Goal: Obtain resource: Obtain resource

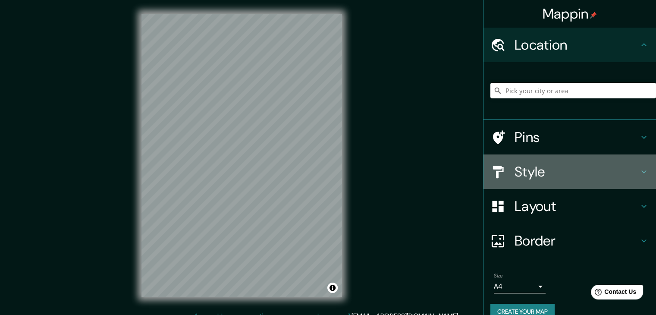
click at [517, 166] on h4 "Style" at bounding box center [577, 171] width 124 height 17
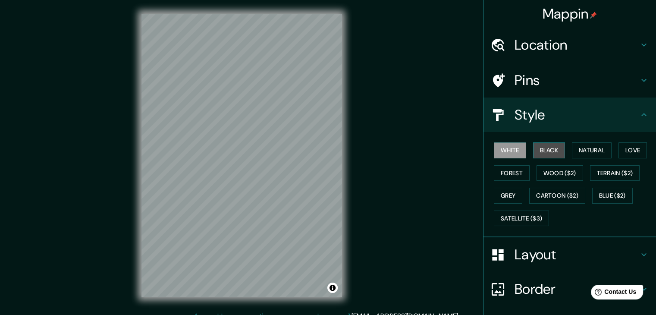
click at [540, 148] on button "Black" at bounding box center [549, 150] width 32 height 16
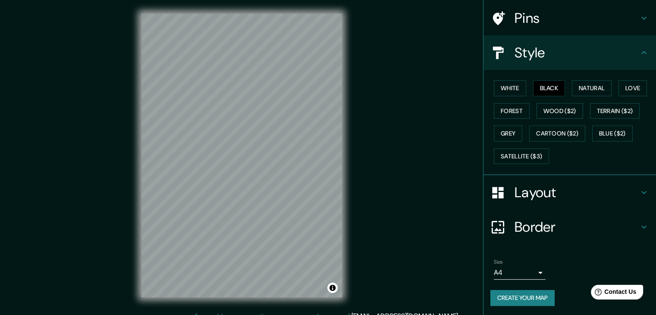
scroll to position [10, 0]
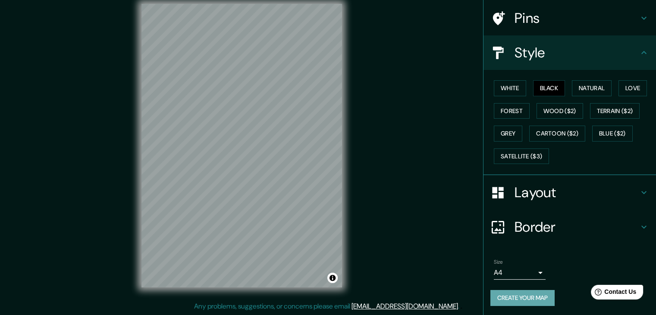
click at [544, 291] on button "Create your map" at bounding box center [522, 298] width 64 height 16
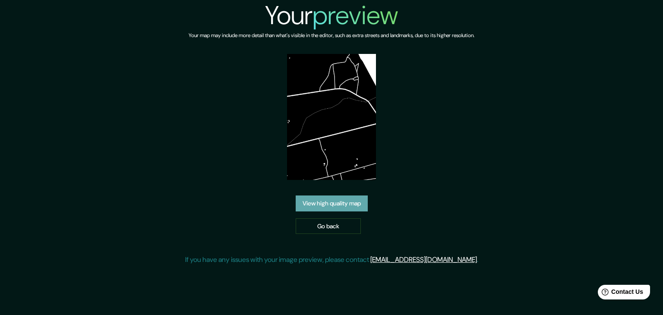
click at [346, 197] on link "View high quality map" at bounding box center [331, 203] width 72 height 16
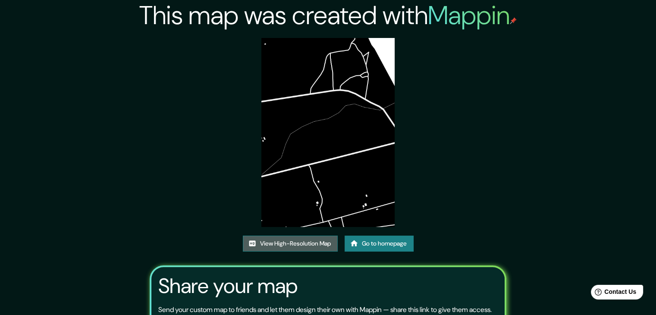
click at [282, 238] on link "View High-Resolution Map" at bounding box center [290, 244] width 95 height 16
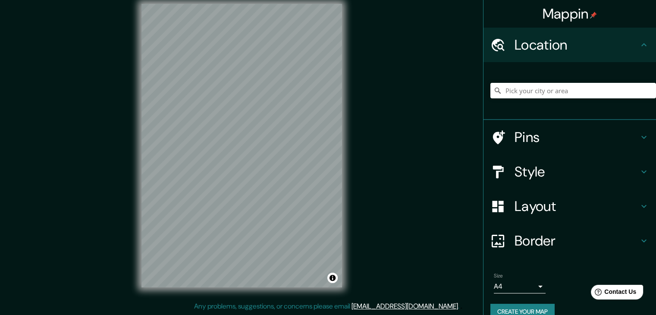
click at [516, 167] on h4 "Style" at bounding box center [577, 171] width 124 height 17
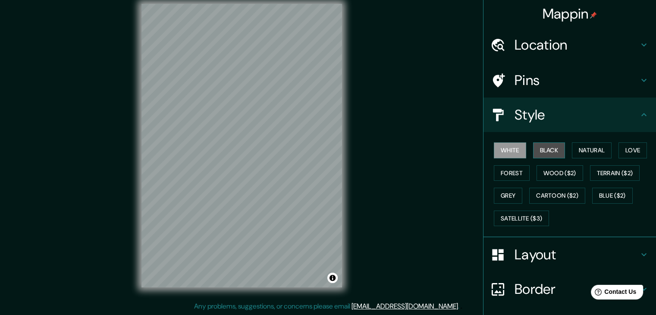
click at [533, 149] on button "Black" at bounding box center [549, 150] width 32 height 16
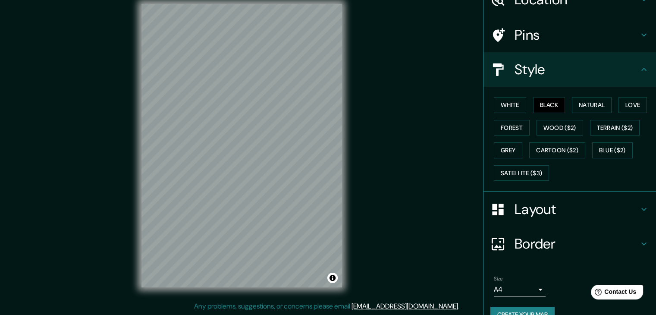
scroll to position [62, 0]
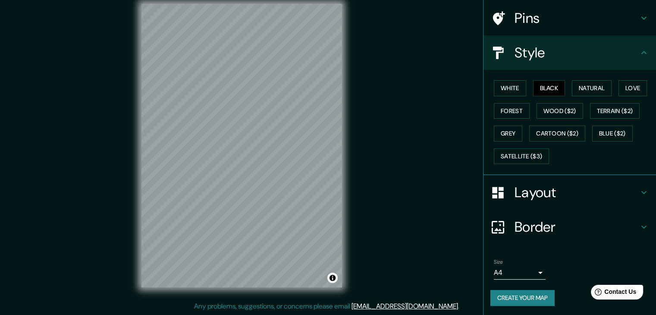
click at [527, 299] on button "Create your map" at bounding box center [522, 298] width 64 height 16
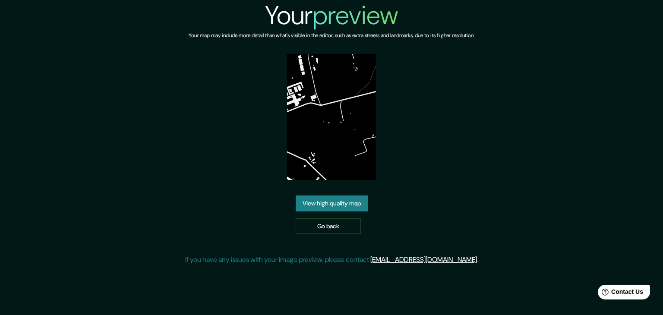
click at [359, 204] on link "View high quality map" at bounding box center [331, 203] width 72 height 16
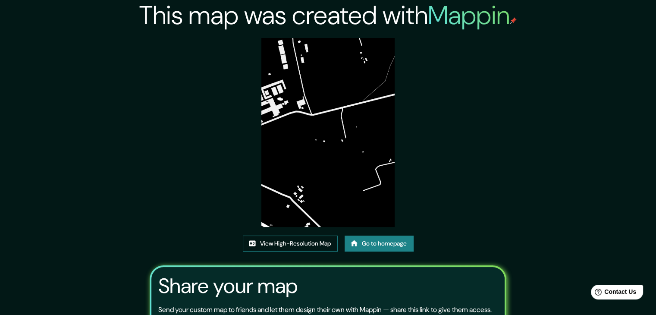
click at [311, 244] on link "View High-Resolution Map" at bounding box center [290, 244] width 95 height 16
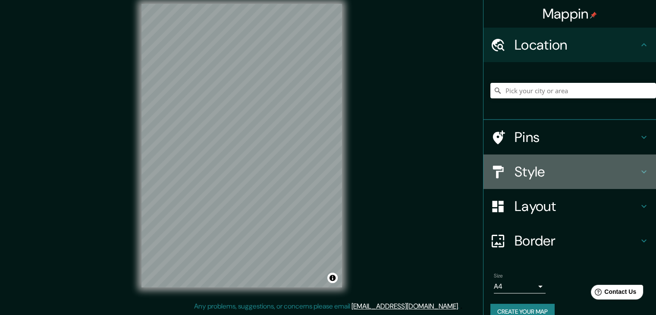
click at [515, 165] on h4 "Style" at bounding box center [577, 171] width 124 height 17
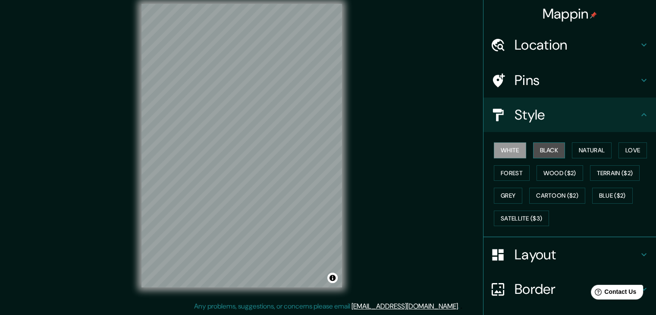
click at [540, 147] on button "Black" at bounding box center [549, 150] width 32 height 16
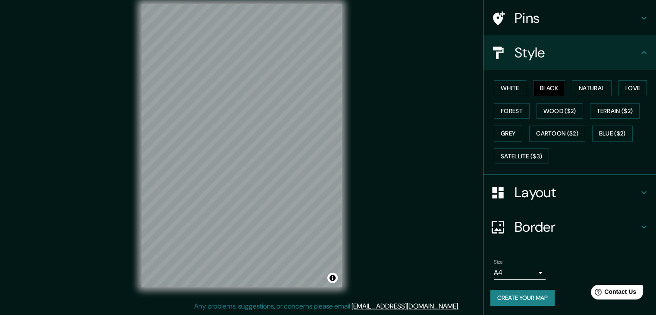
click at [527, 298] on button "Create your map" at bounding box center [522, 298] width 64 height 16
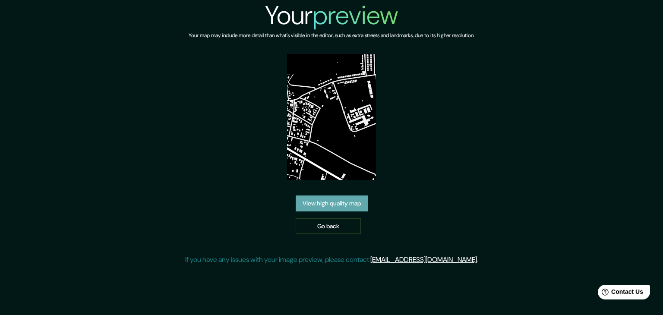
click at [366, 203] on link "View high quality map" at bounding box center [331, 203] width 72 height 16
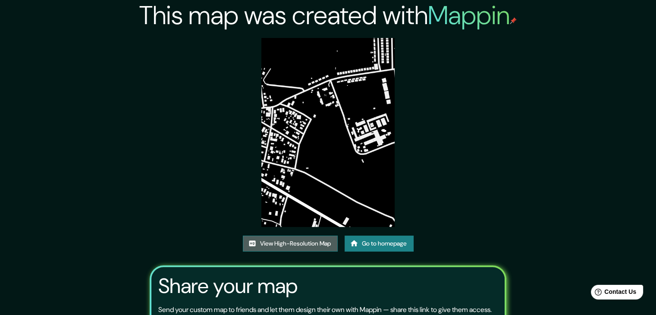
click at [329, 242] on link "View High-Resolution Map" at bounding box center [290, 244] width 95 height 16
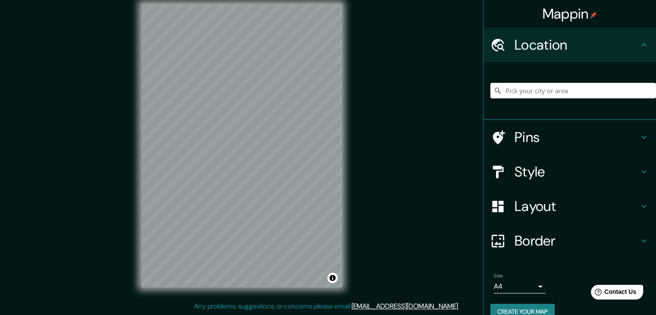
click at [535, 178] on h4 "Style" at bounding box center [577, 171] width 124 height 17
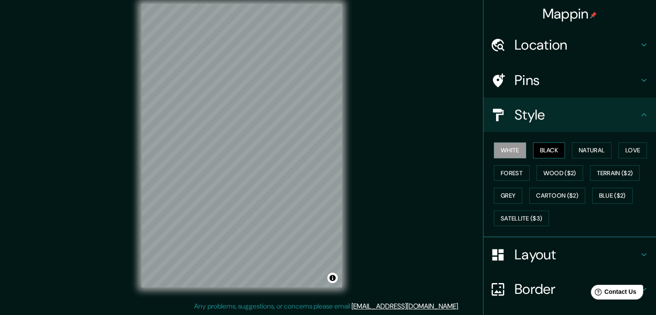
click at [537, 149] on button "Black" at bounding box center [549, 150] width 32 height 16
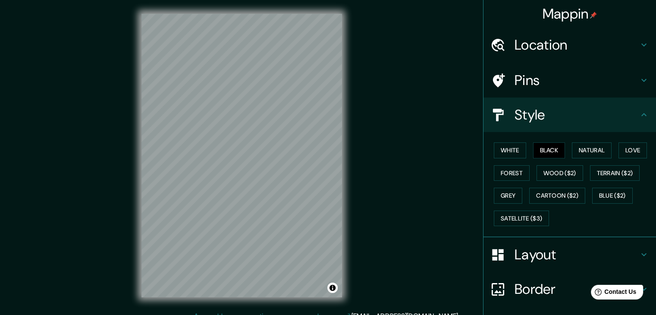
scroll to position [62, 0]
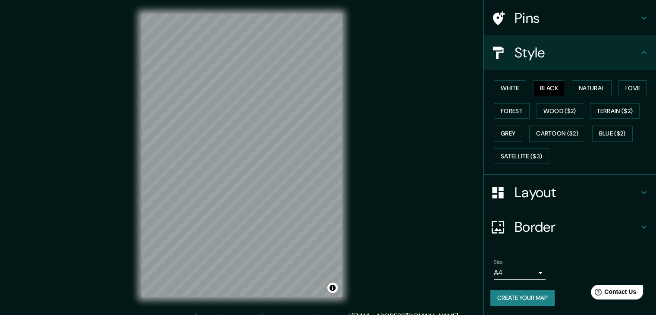
click at [528, 297] on button "Create your map" at bounding box center [522, 298] width 64 height 16
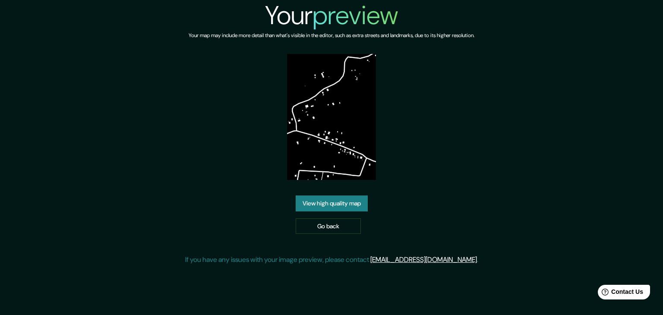
click at [361, 204] on link "View high quality map" at bounding box center [331, 203] width 72 height 16
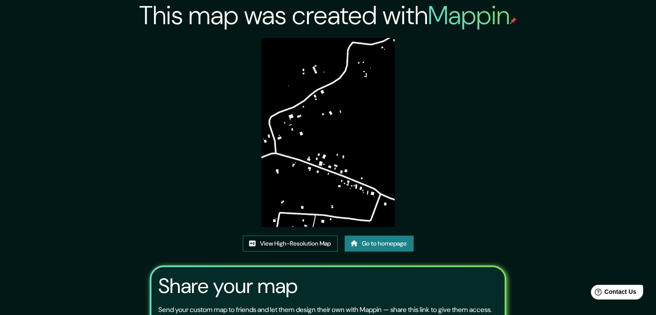
click at [299, 244] on link "View High-Resolution Map" at bounding box center [290, 244] width 95 height 16
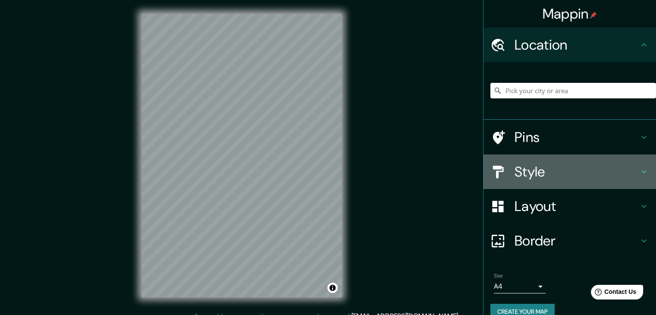
click at [523, 169] on h4 "Style" at bounding box center [577, 171] width 124 height 17
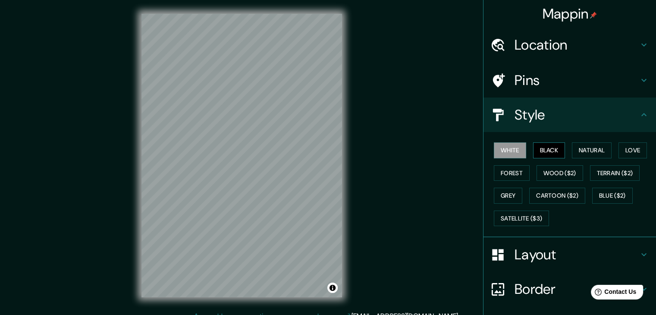
click at [549, 154] on button "Black" at bounding box center [549, 150] width 32 height 16
click at [381, 222] on div "Mappin Location Pins Style White Black Natural Love Forest Wood ($2) Terrain ($…" at bounding box center [328, 162] width 656 height 325
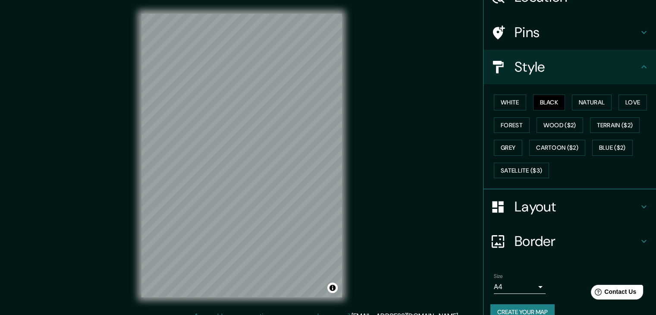
scroll to position [62, 0]
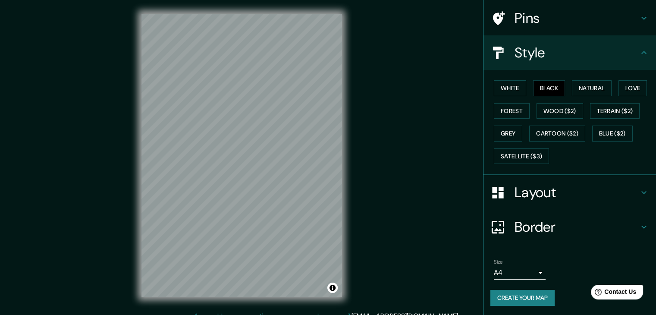
click at [516, 298] on button "Create your map" at bounding box center [522, 298] width 64 height 16
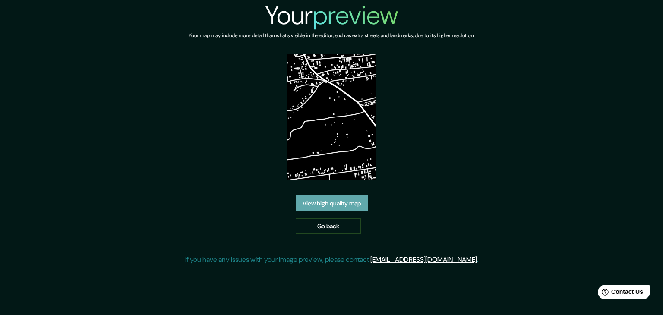
click at [358, 204] on link "View high quality map" at bounding box center [331, 203] width 72 height 16
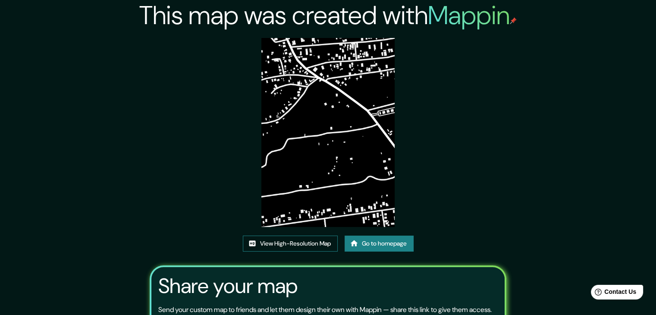
click at [302, 239] on link "View High-Resolution Map" at bounding box center [290, 244] width 95 height 16
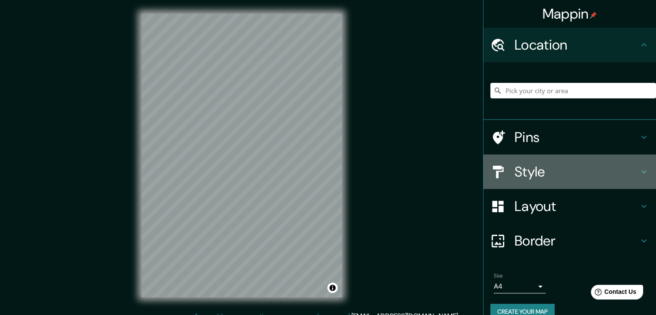
click at [538, 177] on h4 "Style" at bounding box center [577, 171] width 124 height 17
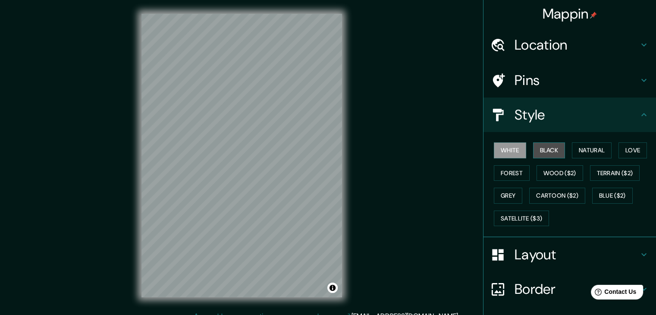
click at [533, 149] on button "Black" at bounding box center [549, 150] width 32 height 16
click at [139, 169] on div "© Mapbox © OpenStreetMap Improve this map" at bounding box center [242, 155] width 228 height 311
click at [402, 171] on div "Mappin Location Pins Style White Black Natural Love Forest Wood ($2) Terrain ($…" at bounding box center [328, 162] width 656 height 325
click at [349, 201] on div "© Mapbox © OpenStreetMap Improve this map" at bounding box center [242, 155] width 228 height 311
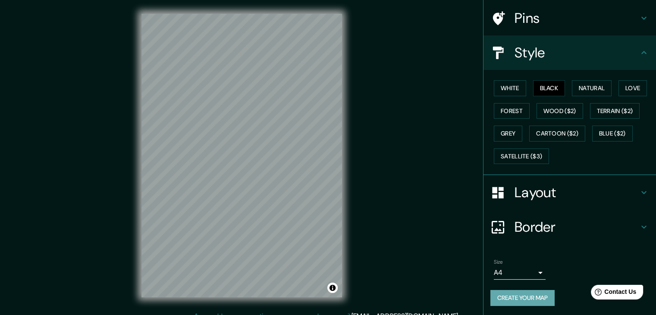
click at [514, 298] on button "Create your map" at bounding box center [522, 298] width 64 height 16
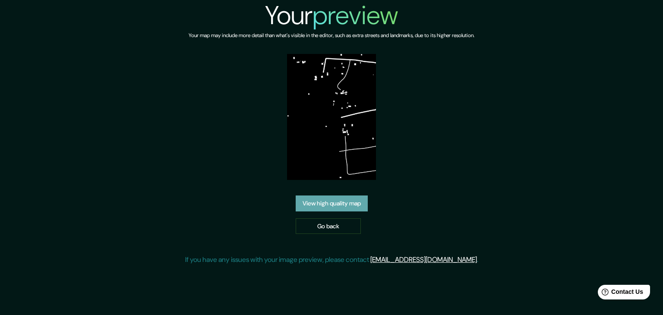
click at [326, 195] on link "View high quality map" at bounding box center [331, 203] width 72 height 16
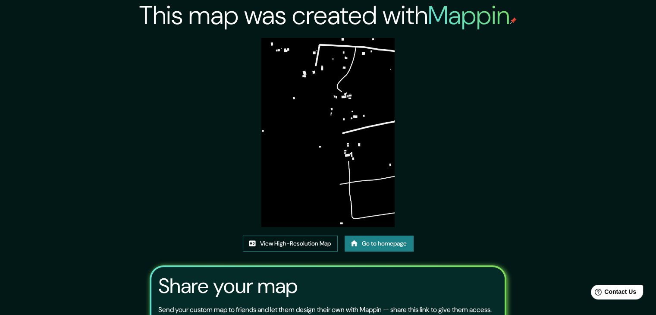
click at [310, 247] on link "View High-Resolution Map" at bounding box center [290, 244] width 95 height 16
